Goal: Task Accomplishment & Management: Complete application form

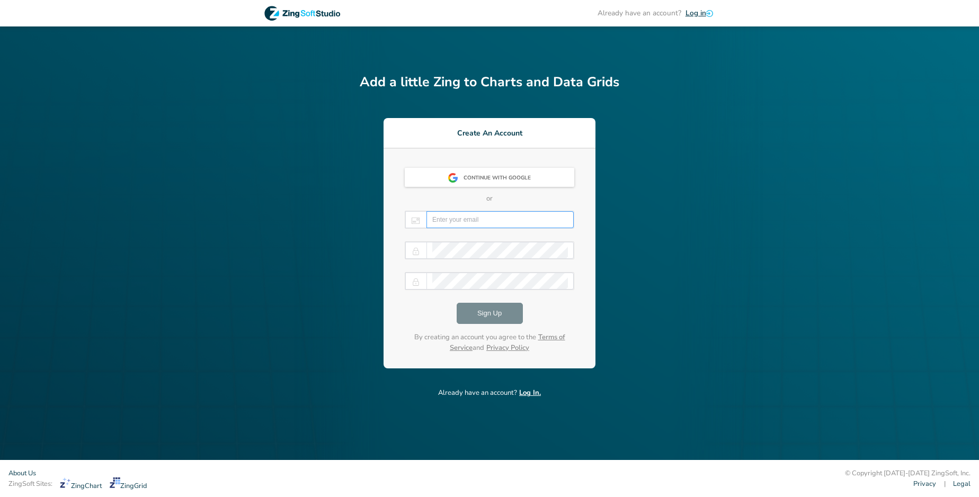
click at [500, 220] on input "email" at bounding box center [500, 220] width 136 height 16
type input "Lavonne323.Purdy.2006@sigismail.com"
click at [489, 314] on span "Sign Up" at bounding box center [489, 313] width 24 height 13
click at [489, 314] on div "Sign Up" at bounding box center [489, 313] width 169 height 21
